Goal: Information Seeking & Learning: Check status

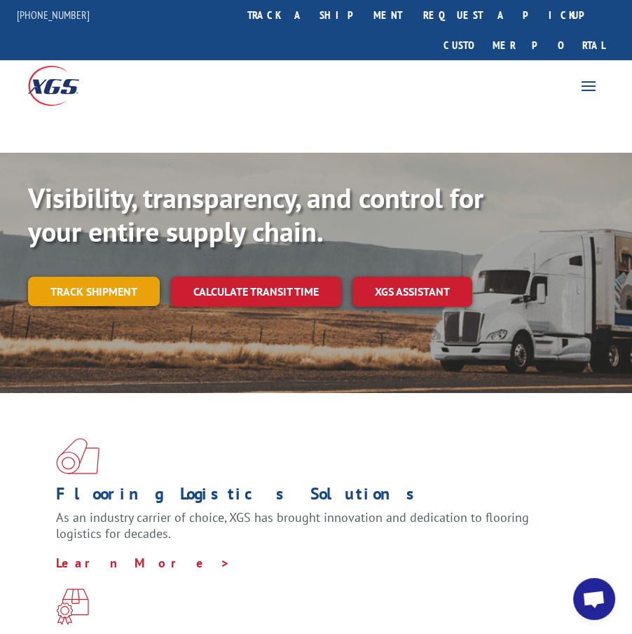
click at [134, 277] on link "Track shipment" at bounding box center [94, 291] width 132 height 29
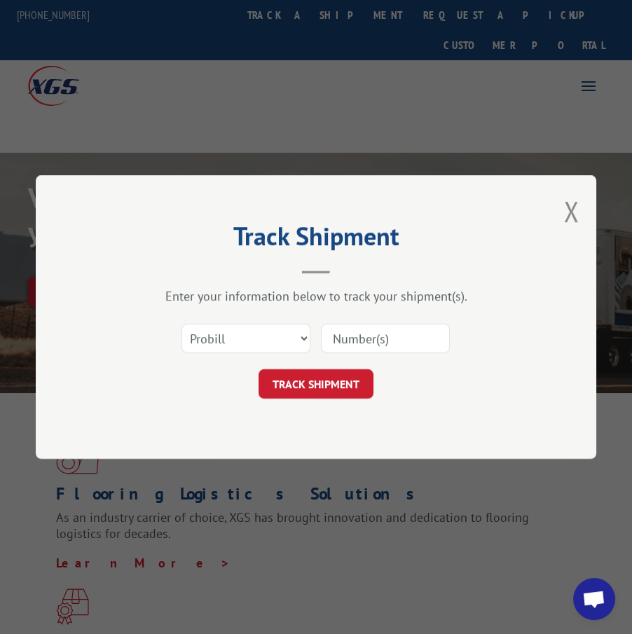
click at [352, 336] on input at bounding box center [385, 338] width 129 height 29
type input "17409434"
click button "TRACK SHIPMENT" at bounding box center [316, 383] width 115 height 29
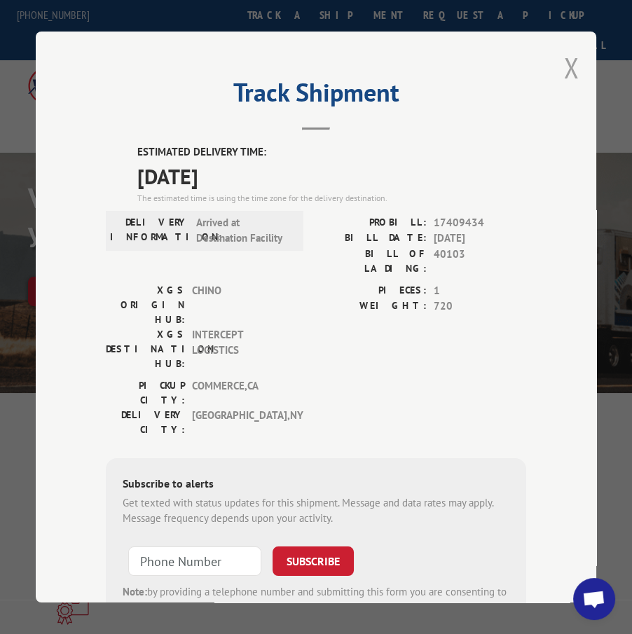
click at [563, 69] on button "Close modal" at bounding box center [570, 67] width 15 height 37
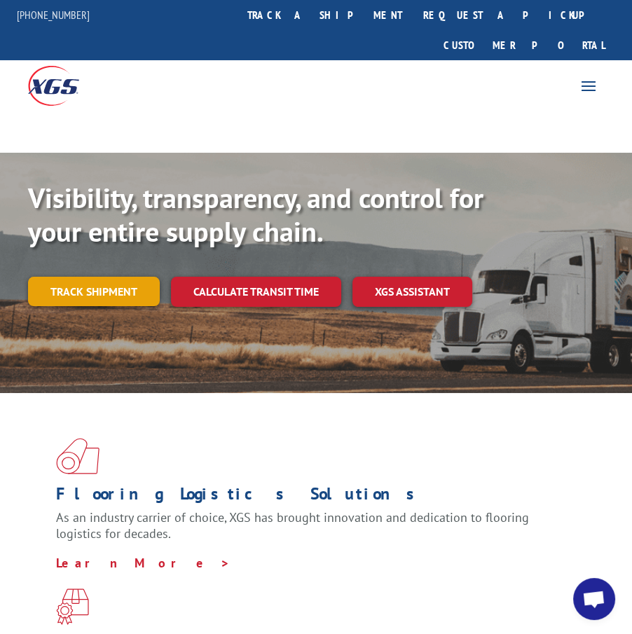
click at [67, 277] on link "Track shipment" at bounding box center [94, 291] width 132 height 29
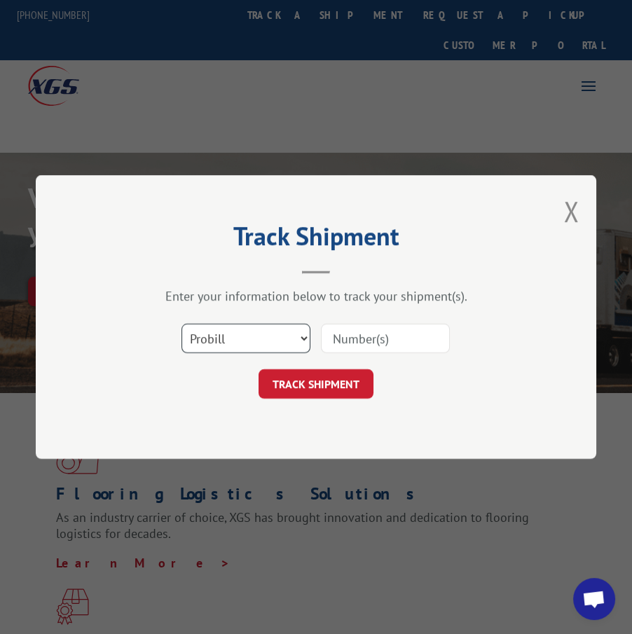
click at [217, 347] on select "Select category... Probill BOL PO" at bounding box center [245, 338] width 129 height 29
select select "bol"
click at [181, 324] on select "Select category... Probill BOL PO" at bounding box center [245, 338] width 129 height 29
click at [395, 340] on input at bounding box center [385, 338] width 129 height 29
type input "814945"
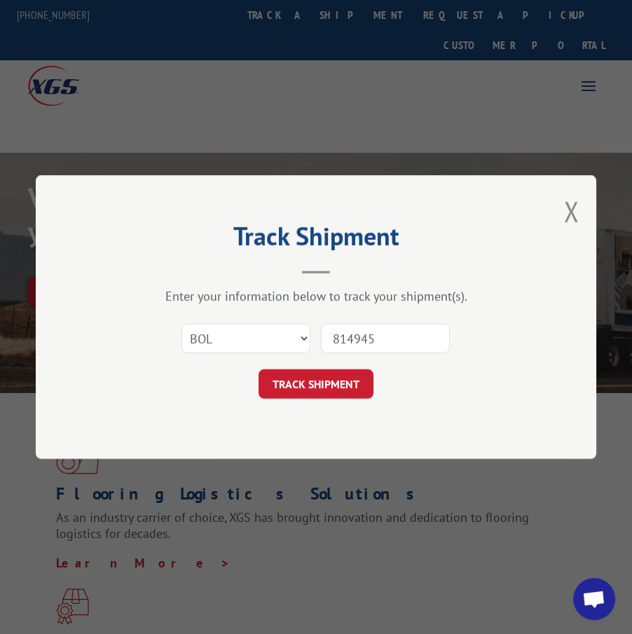
click button "TRACK SHIPMENT" at bounding box center [316, 383] width 115 height 29
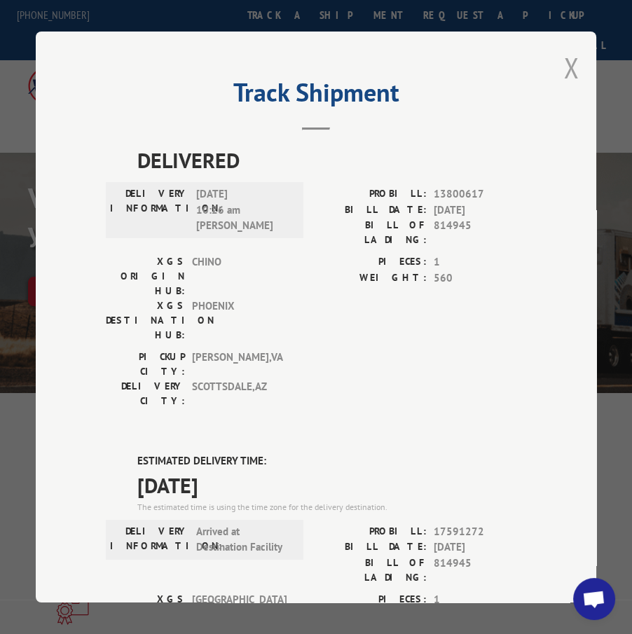
click at [566, 63] on button "Close modal" at bounding box center [570, 67] width 15 height 37
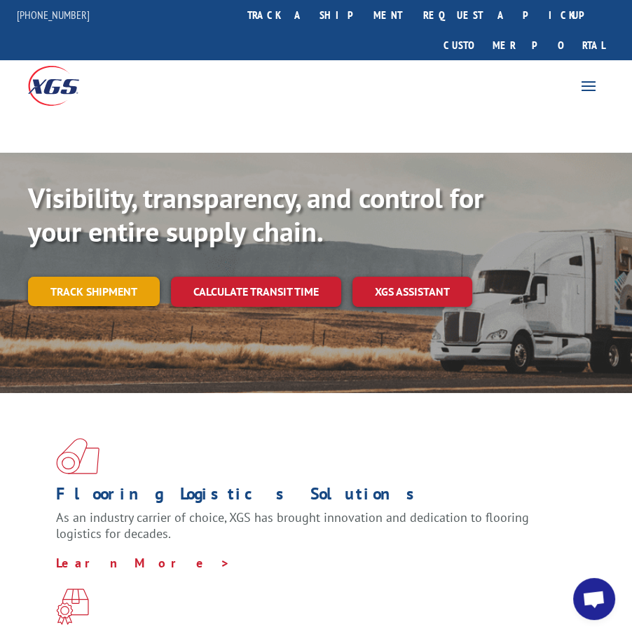
click at [64, 277] on link "Track shipment" at bounding box center [94, 291] width 132 height 29
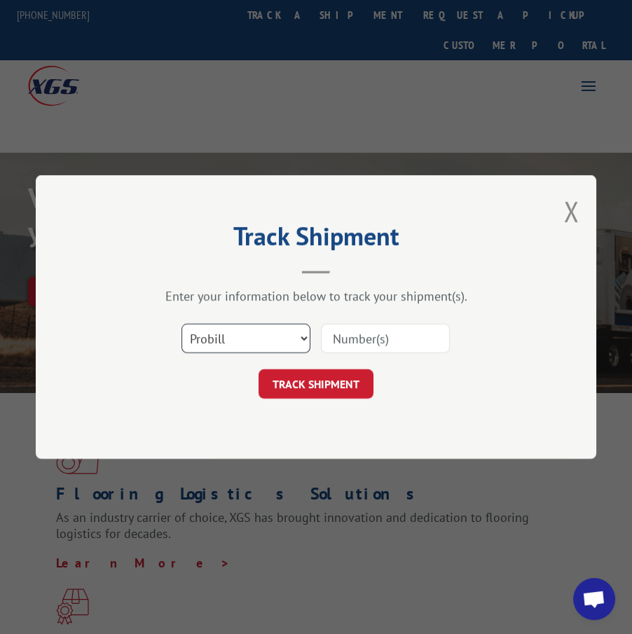
drag, startPoint x: 196, startPoint y: 334, endPoint x: 200, endPoint y: 348, distance: 15.3
click at [196, 334] on select "Select category... Probill BOL PO" at bounding box center [245, 338] width 129 height 29
select select "bol"
click at [181, 324] on select "Select category... Probill BOL PO" at bounding box center [245, 338] width 129 height 29
click at [371, 337] on input at bounding box center [385, 338] width 129 height 29
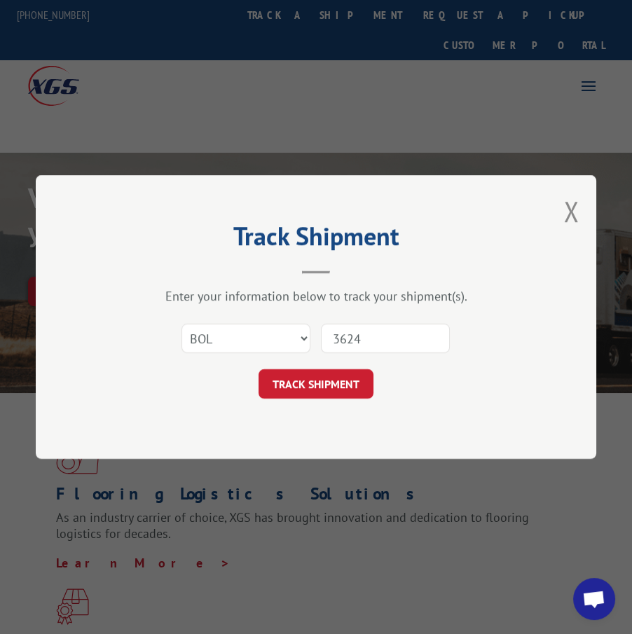
type input "36246"
click button "TRACK SHIPMENT" at bounding box center [316, 383] width 115 height 29
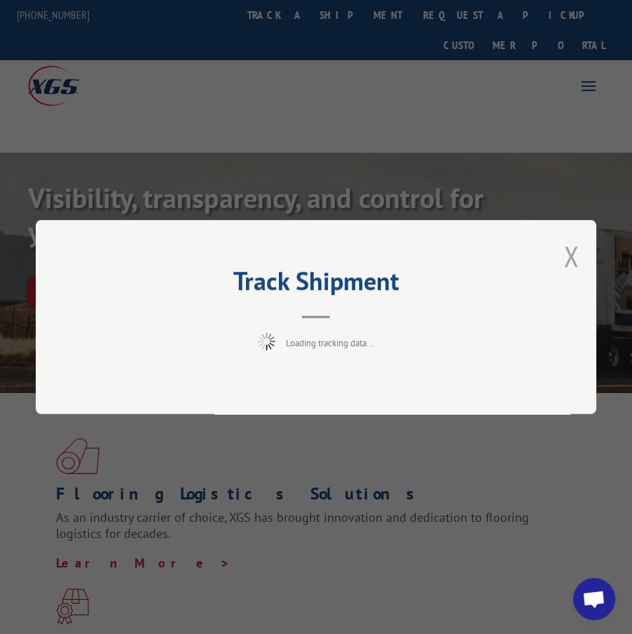
click at [572, 256] on button "Close modal" at bounding box center [570, 256] width 15 height 37
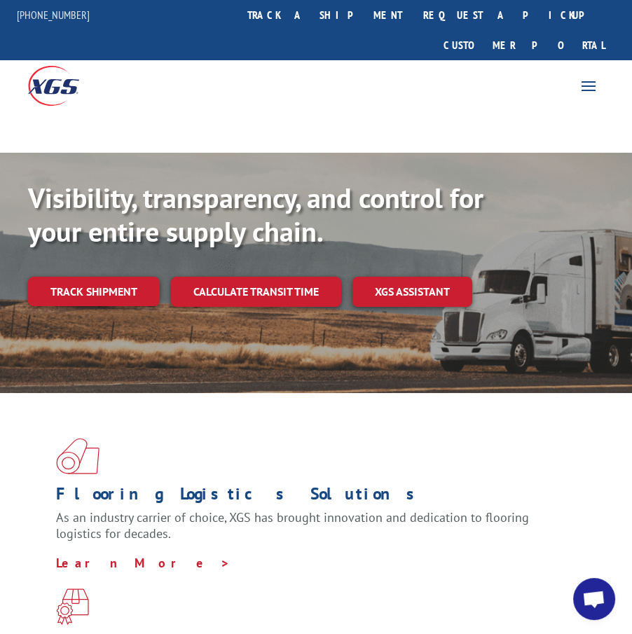
drag, startPoint x: 96, startPoint y: 254, endPoint x: 123, endPoint y: 259, distance: 27.8
click at [96, 277] on link "Track shipment" at bounding box center [94, 291] width 132 height 29
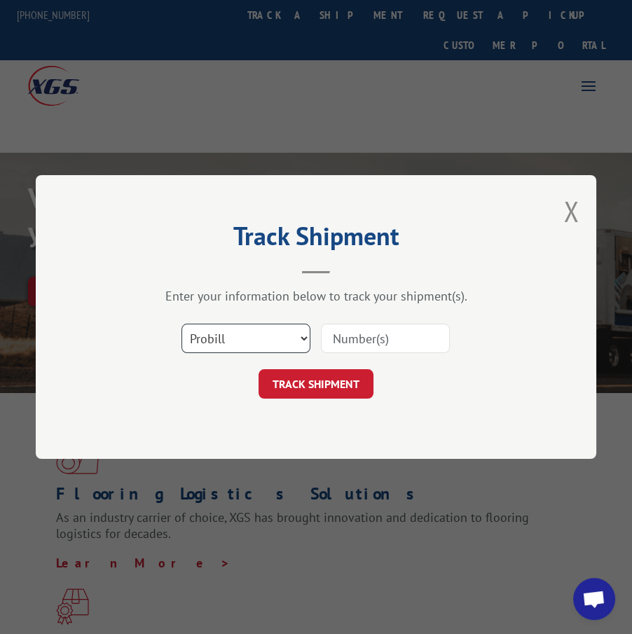
click at [282, 345] on select "Select category... Probill BOL PO" at bounding box center [245, 338] width 129 height 29
select select "bol"
click at [181, 324] on select "Select category... Probill BOL PO" at bounding box center [245, 338] width 129 height 29
click at [366, 341] on input at bounding box center [385, 338] width 129 height 29
type input "362461"
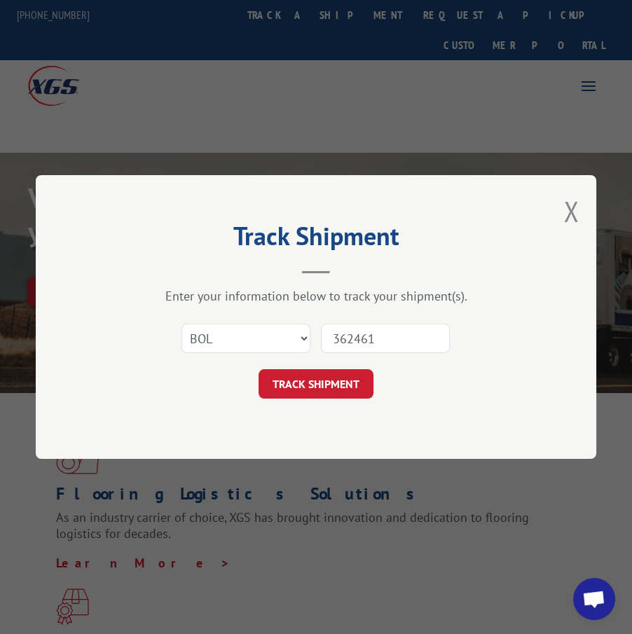
click button "TRACK SHIPMENT" at bounding box center [316, 383] width 115 height 29
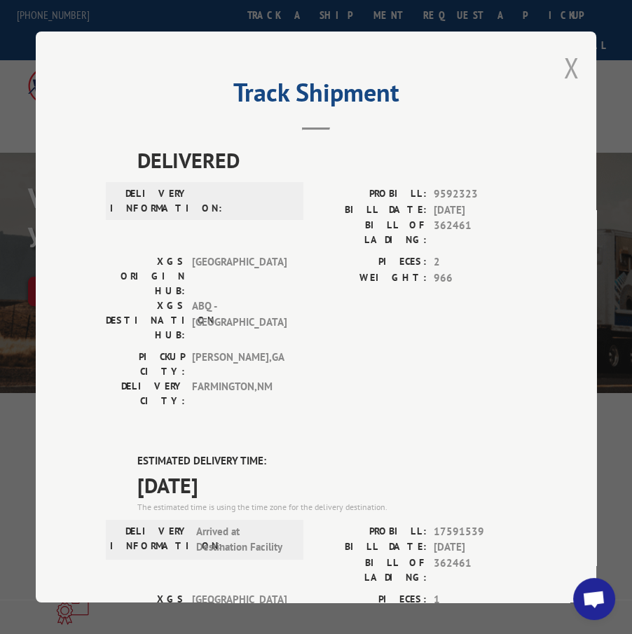
click at [563, 49] on button "Close modal" at bounding box center [570, 67] width 15 height 37
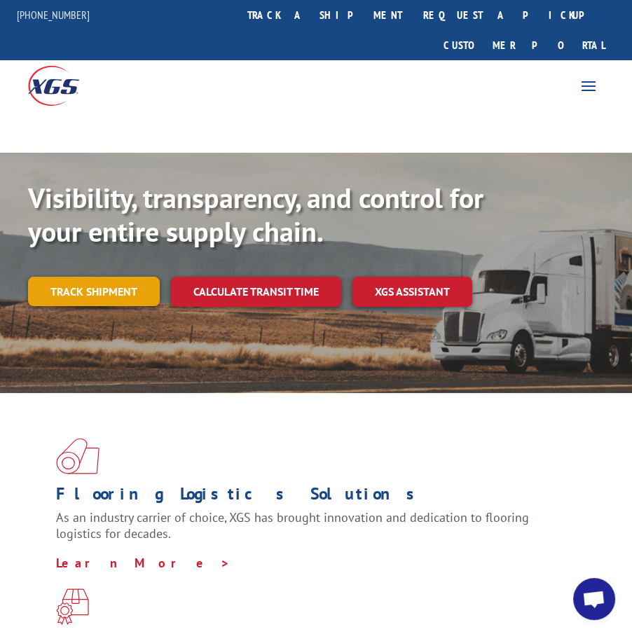
drag, startPoint x: 108, startPoint y: 282, endPoint x: 111, endPoint y: 273, distance: 8.9
click at [108, 281] on div "Visibility, transparency, and control for your entire supply chain. Track shipm…" at bounding box center [316, 258] width 576 height 154
click at [114, 277] on link "Track shipment" at bounding box center [94, 291] width 132 height 29
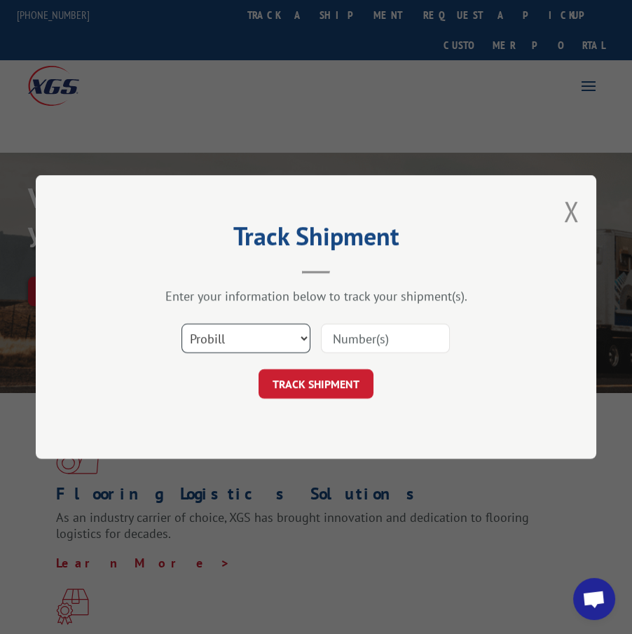
click at [228, 348] on select "Select category... Probill BOL PO" at bounding box center [245, 338] width 129 height 29
select select "bol"
click at [181, 324] on select "Select category... Probill BOL PO" at bounding box center [245, 338] width 129 height 29
click at [348, 338] on input at bounding box center [385, 338] width 129 height 29
type input "0500081"
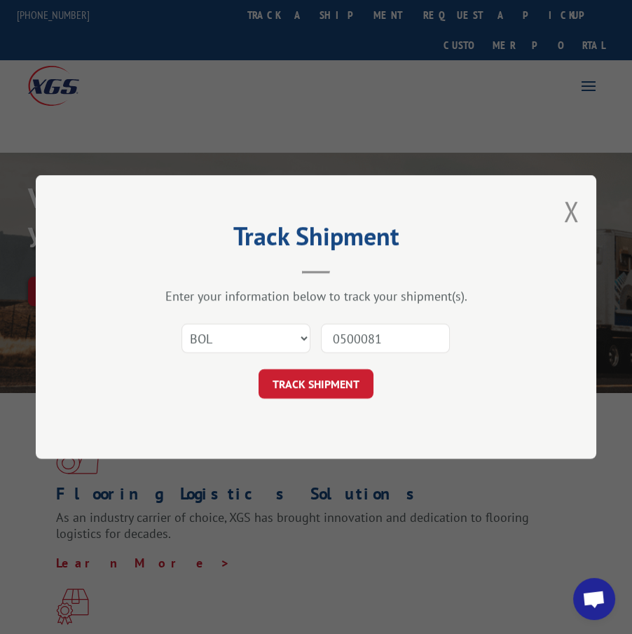
click button "TRACK SHIPMENT" at bounding box center [316, 383] width 115 height 29
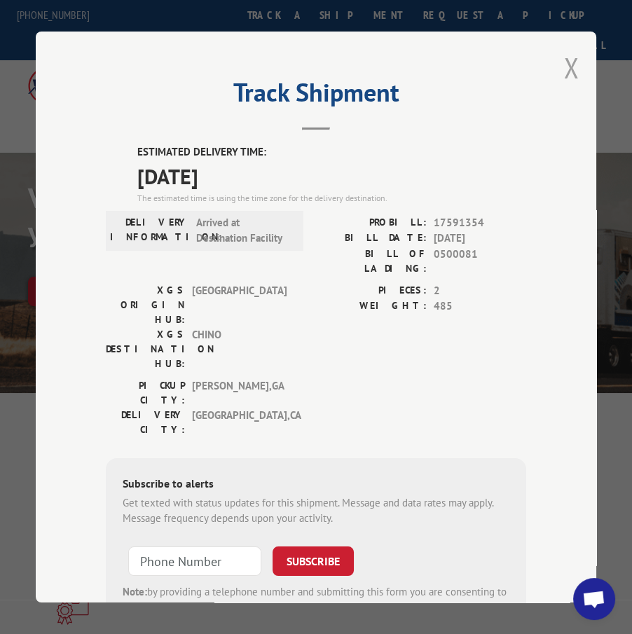
click at [566, 64] on button "Close modal" at bounding box center [570, 67] width 15 height 37
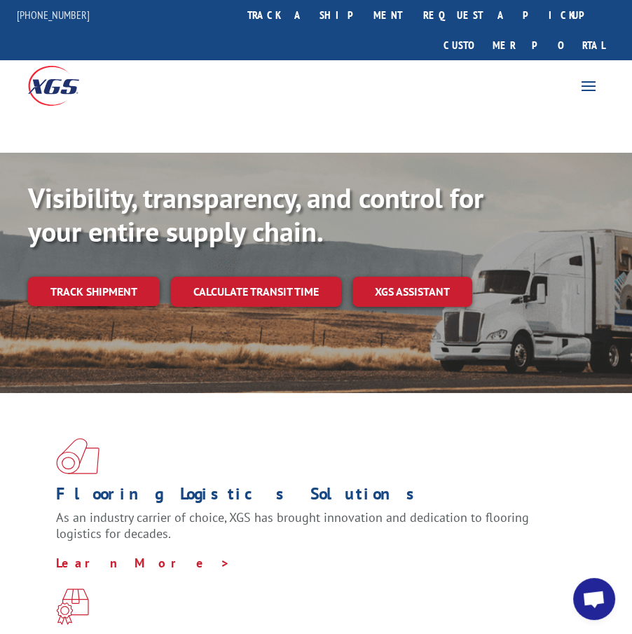
click at [75, 242] on div "Visibility, transparency, and control for your entire supply chain. Track shipm…" at bounding box center [316, 258] width 576 height 154
click at [70, 277] on link "Track shipment" at bounding box center [94, 291] width 132 height 29
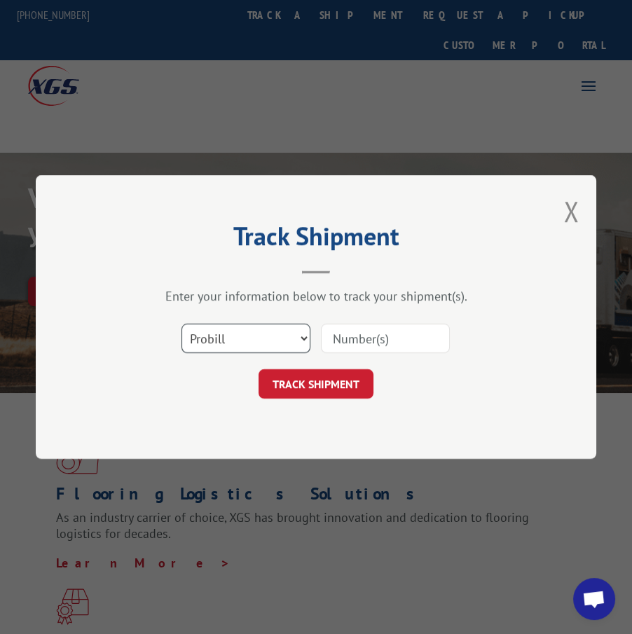
click at [189, 337] on select "Select category... Probill BOL PO" at bounding box center [245, 338] width 129 height 29
select select "bol"
click at [181, 324] on select "Select category... Probill BOL PO" at bounding box center [245, 338] width 129 height 29
click at [409, 336] on input at bounding box center [385, 338] width 129 height 29
type input "3367468"
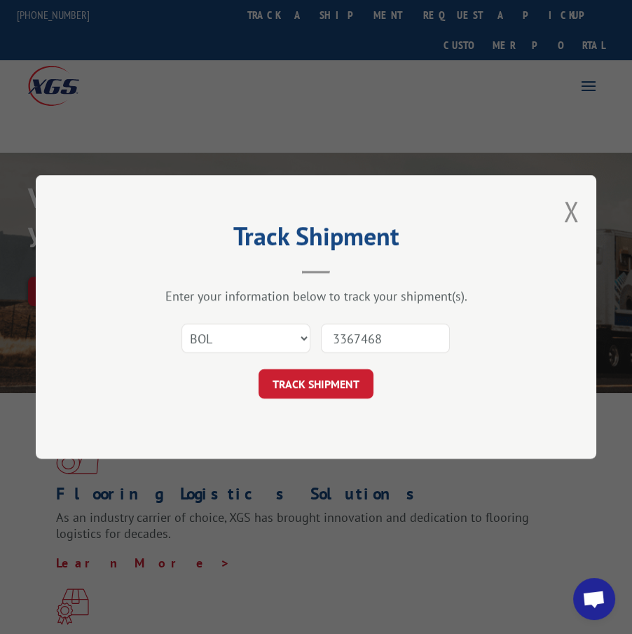
click button "TRACK SHIPMENT" at bounding box center [316, 383] width 115 height 29
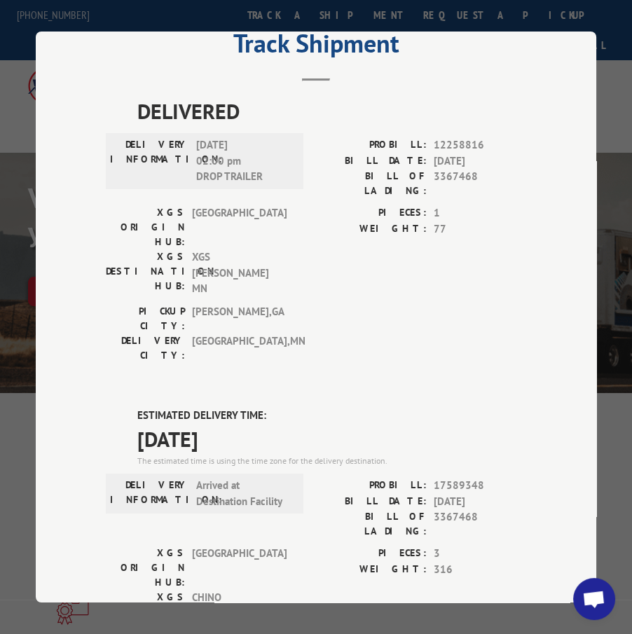
scroll to position [140, 0]
